Goal: Navigation & Orientation: Find specific page/section

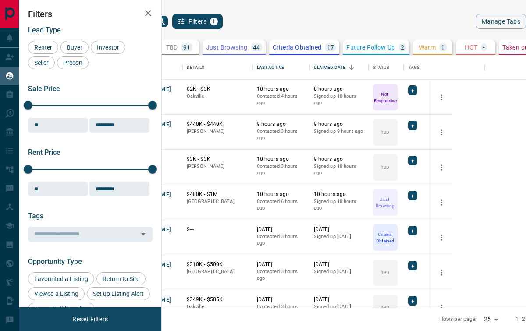
scroll to position [252, 353]
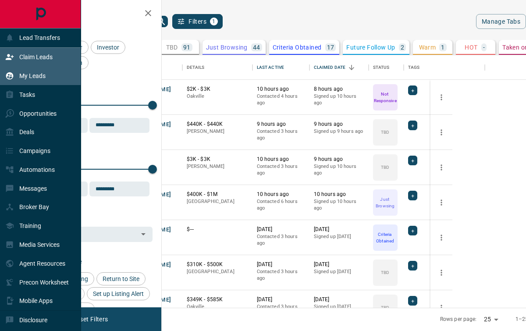
click at [28, 58] on p "Claim Leads" at bounding box center [35, 56] width 33 height 7
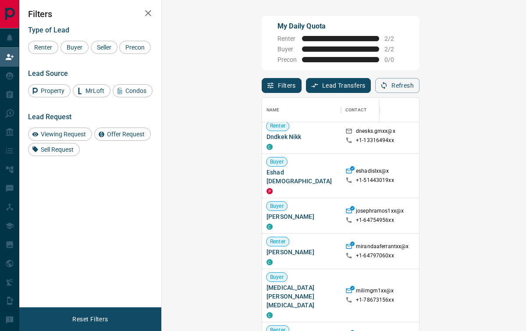
scroll to position [383, 0]
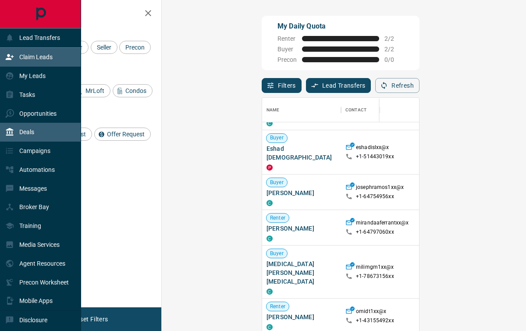
click at [35, 129] on div "Deals" at bounding box center [40, 132] width 81 height 19
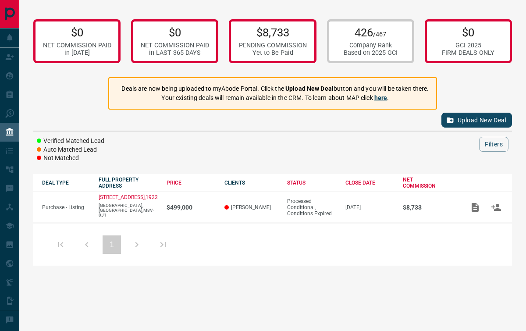
click at [137, 240] on div "1" at bounding box center [112, 244] width 124 height 21
click at [457, 117] on button "Upload New Deal" at bounding box center [476, 120] width 71 height 15
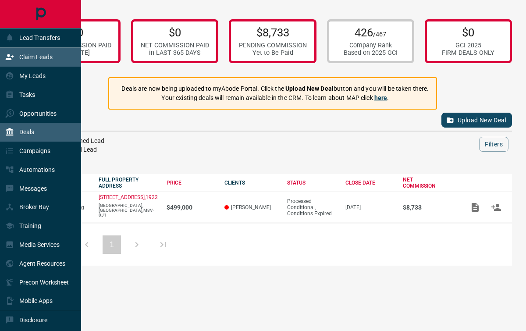
click at [37, 60] on p "Claim Leads" at bounding box center [35, 56] width 33 height 7
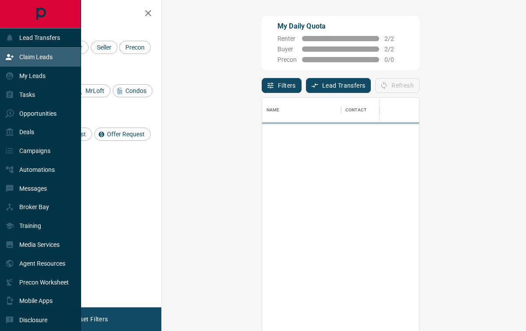
scroll to position [251, 338]
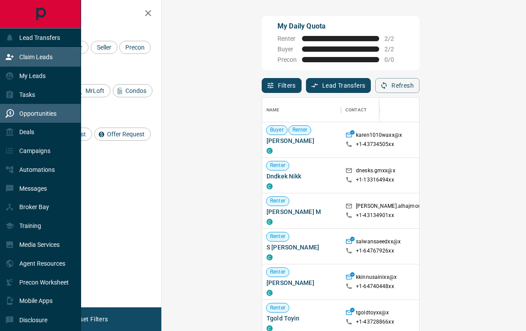
click at [34, 113] on p "Opportunities" at bounding box center [37, 113] width 37 height 7
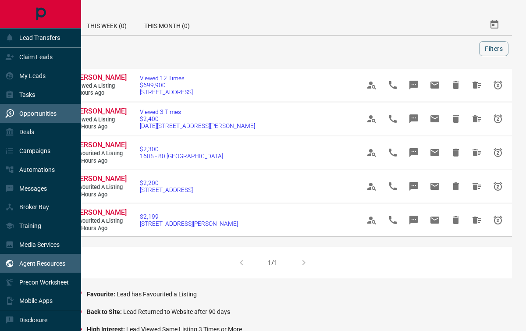
click at [41, 263] on p "Agent Resources" at bounding box center [42, 263] width 46 height 7
